Goal: Use online tool/utility: Utilize a website feature to perform a specific function

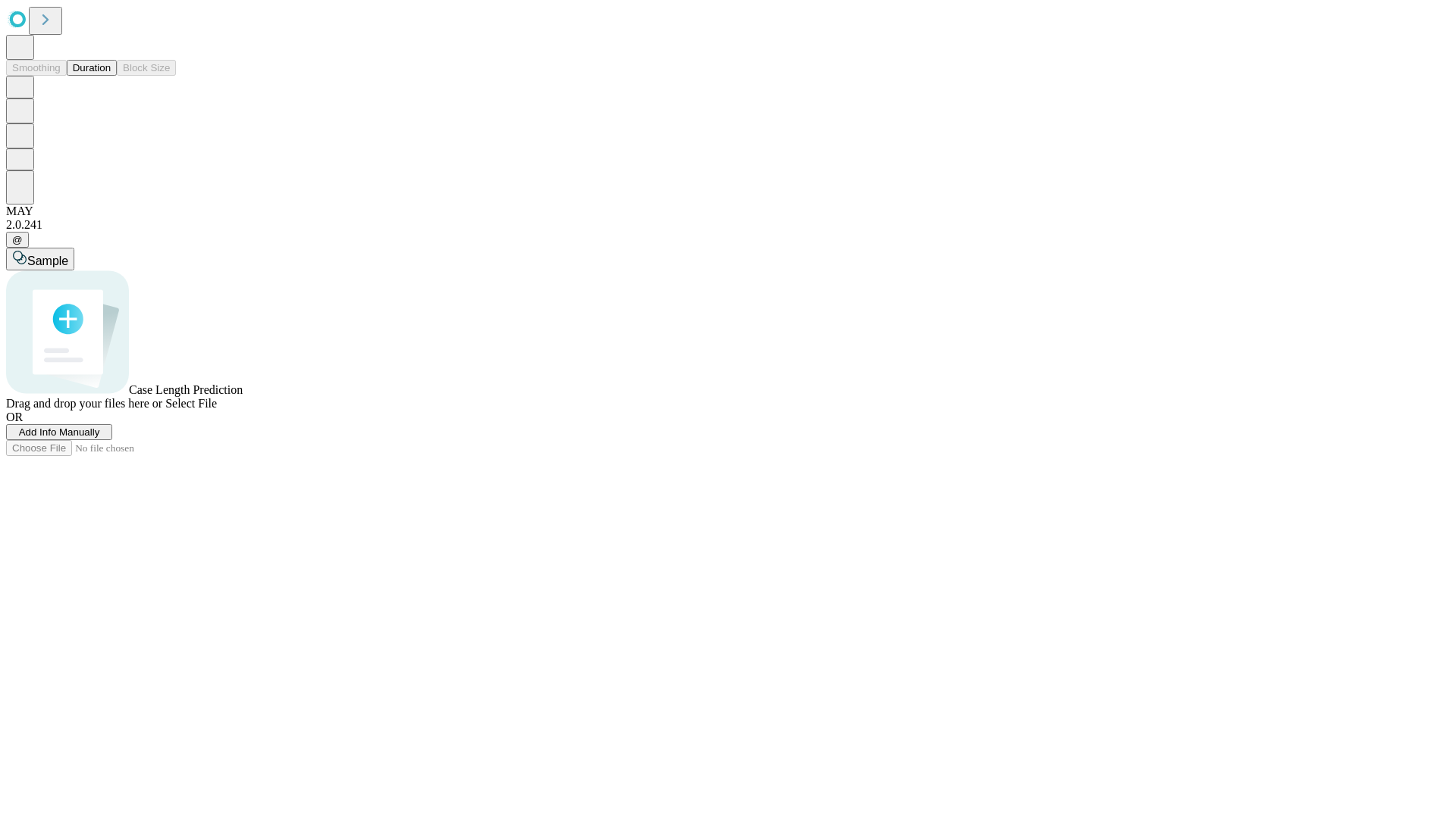
click at [111, 75] on button "Duration" at bounding box center [91, 68] width 50 height 16
click at [100, 438] on span "Add Info Manually" at bounding box center [59, 432] width 81 height 12
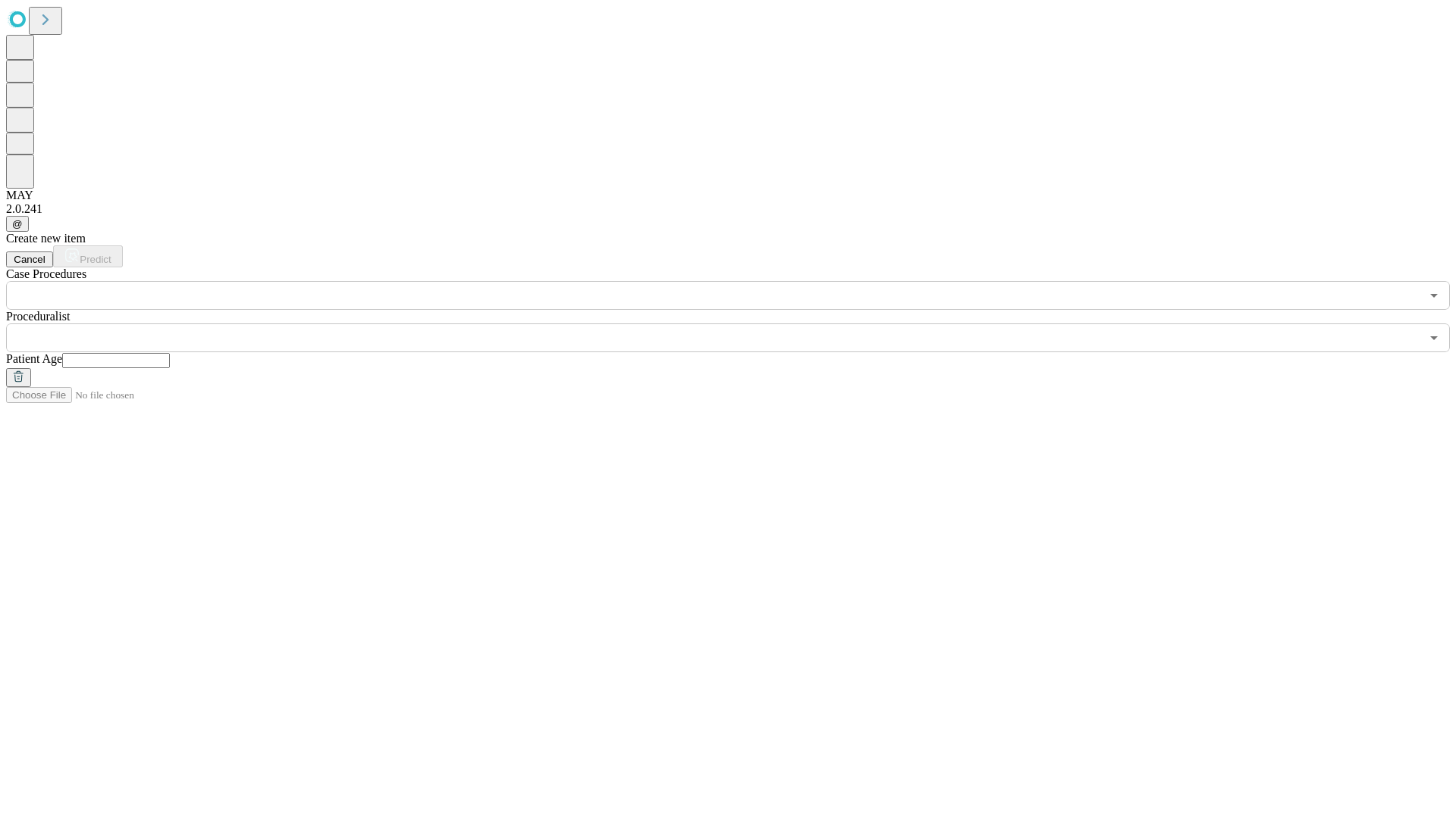
click at [170, 354] on input "text" at bounding box center [115, 361] width 107 height 15
type input "**"
click at [738, 324] on input "text" at bounding box center [713, 338] width 1414 height 29
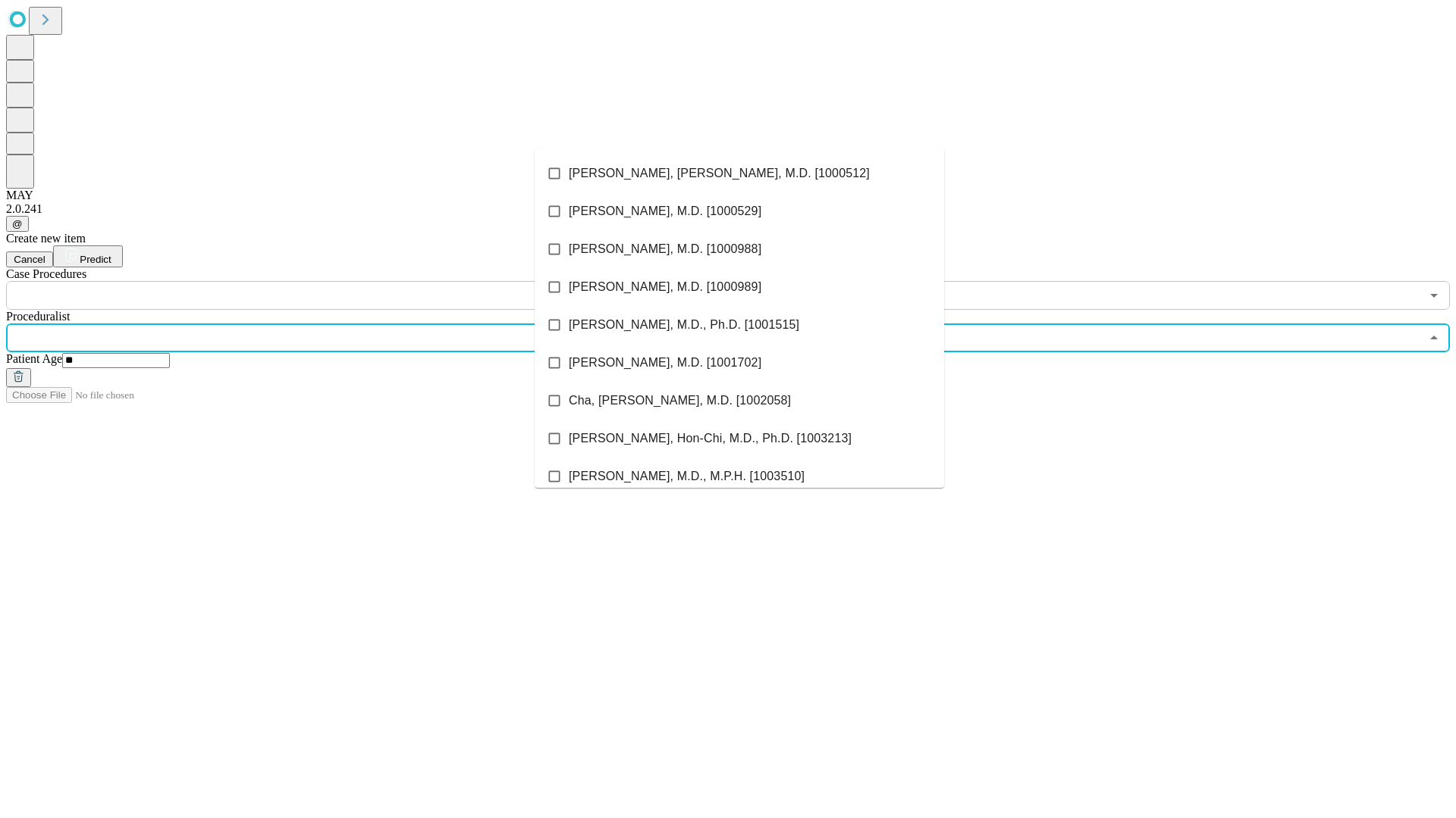
click at [739, 174] on li "[PERSON_NAME], [PERSON_NAME], M.D. [1000512]" at bounding box center [739, 174] width 409 height 38
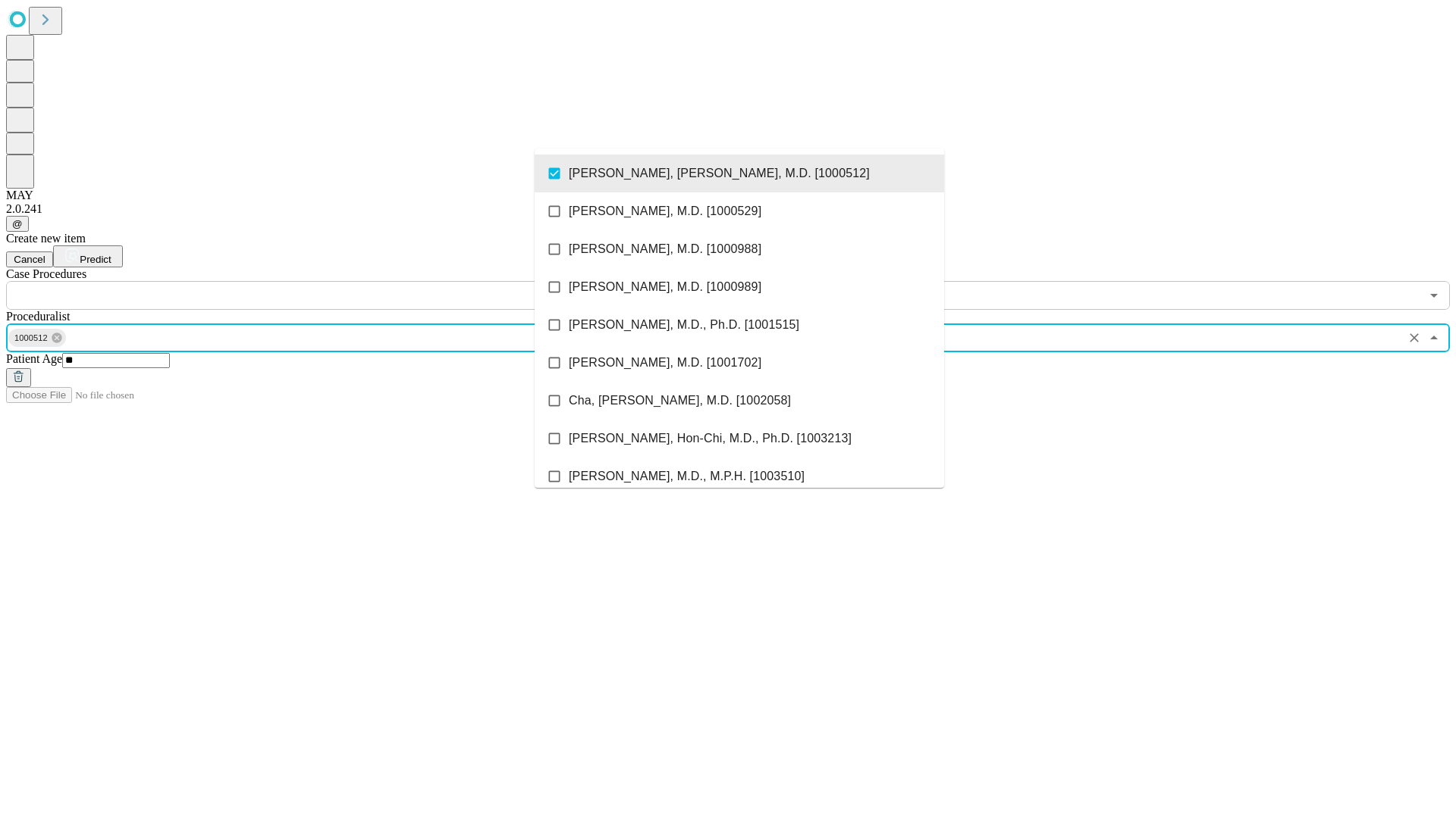
click at [318, 281] on input "text" at bounding box center [713, 295] width 1414 height 29
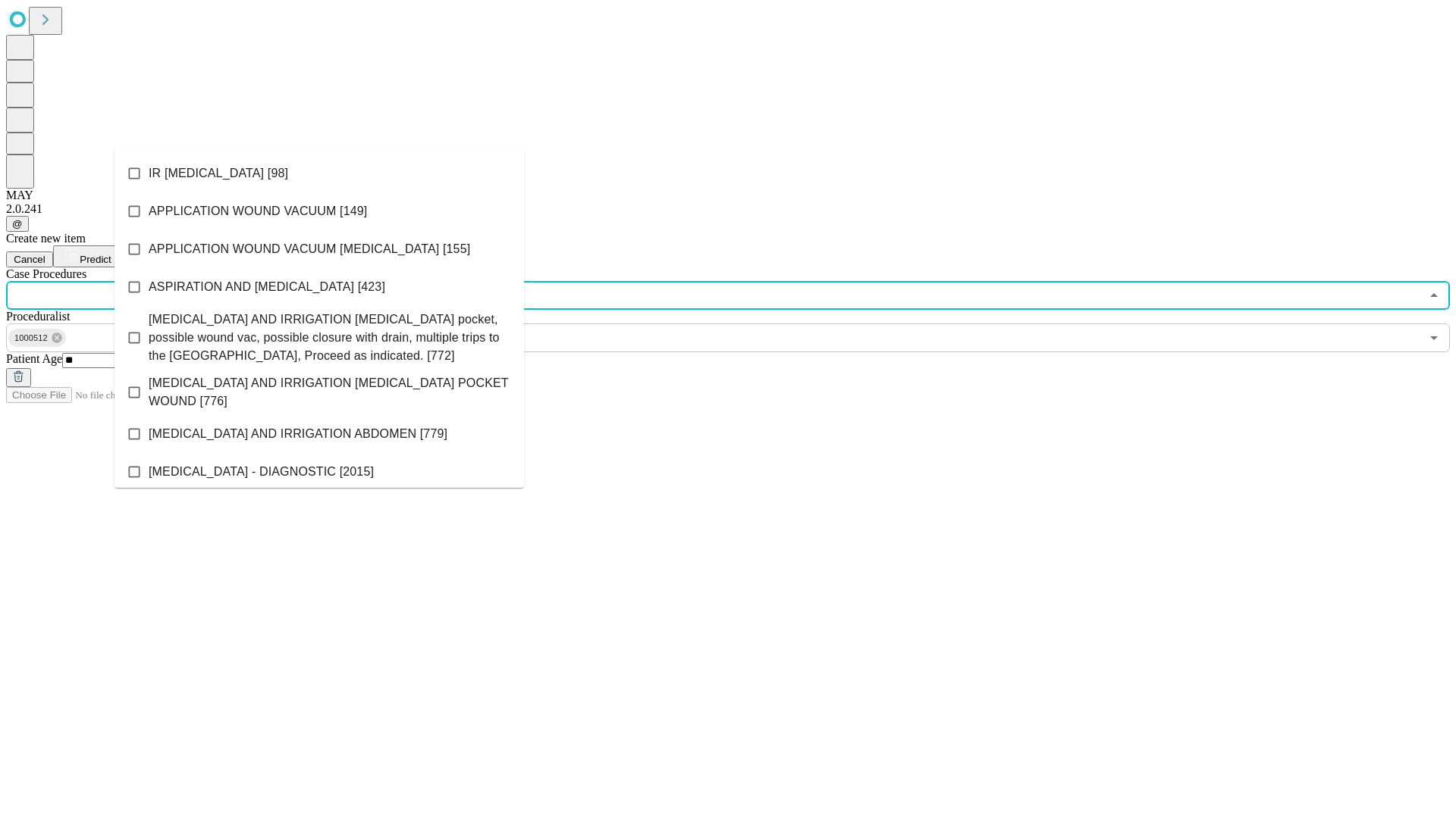
click at [319, 174] on li "IR [MEDICAL_DATA] [98]" at bounding box center [319, 174] width 409 height 38
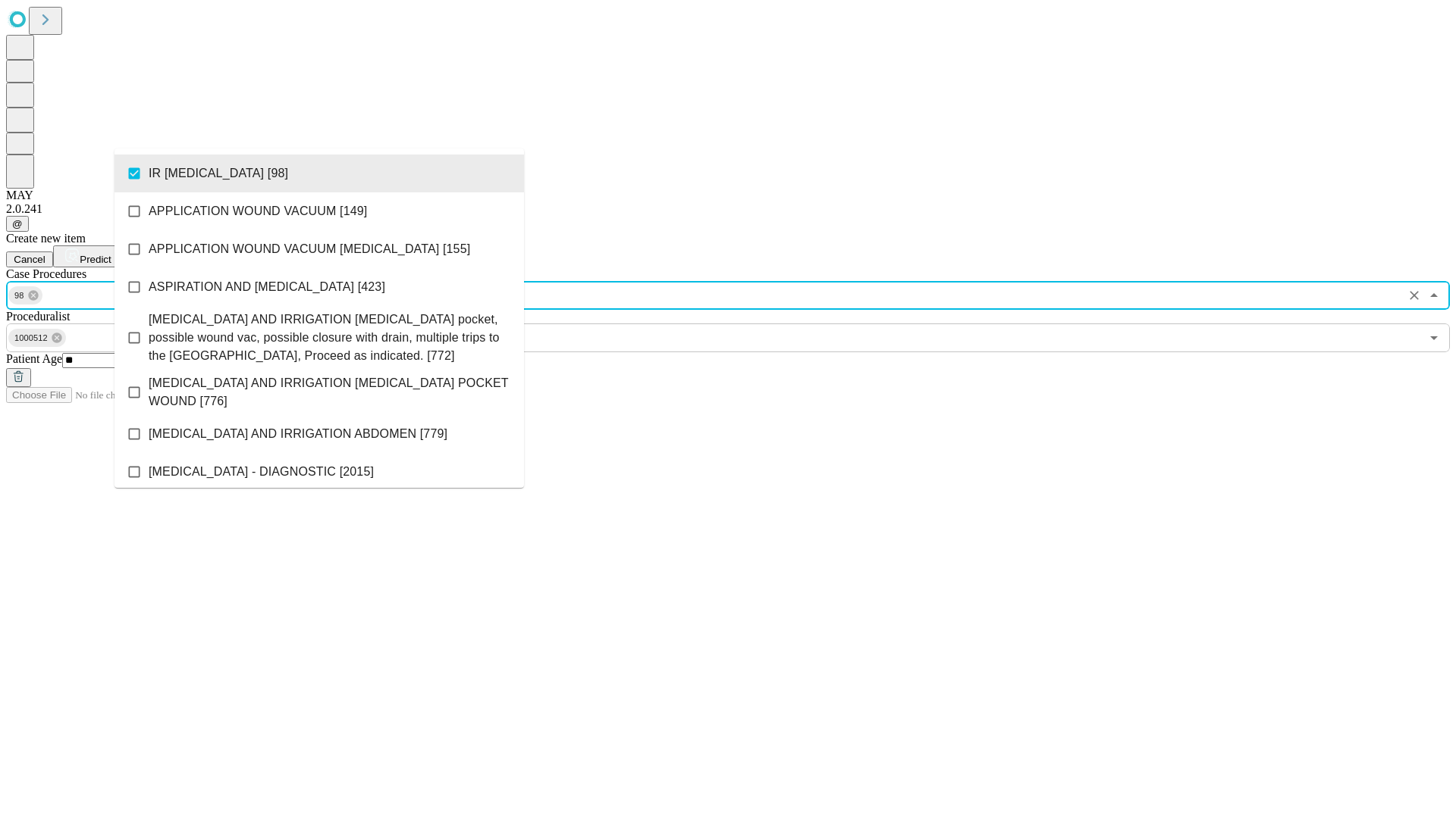
click at [111, 254] on span "Predict" at bounding box center [95, 259] width 31 height 12
